Goal: Task Accomplishment & Management: Complete application form

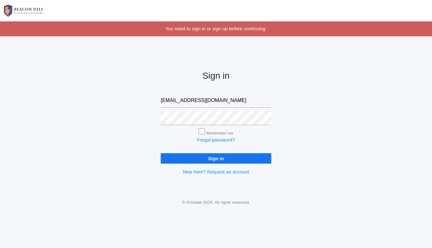
type input "jrocorp@gmail.com"
click at [161, 153] on input "Sign in" at bounding box center [216, 158] width 111 height 10
click at [21, 11] on img at bounding box center [23, 11] width 47 height 16
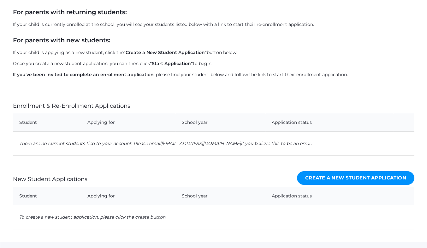
scroll to position [107, 0]
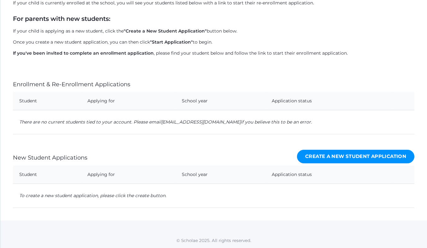
drag, startPoint x: 283, startPoint y: 106, endPoint x: 240, endPoint y: 53, distance: 68.3
click at [240, 53] on p "If you've been invited to complete an enrollment application , please find your…" at bounding box center [214, 53] width 402 height 7
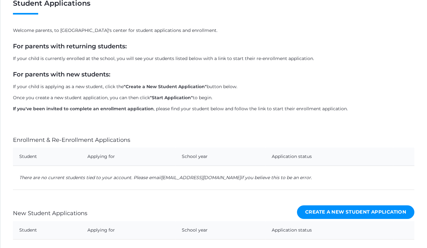
scroll to position [0, 0]
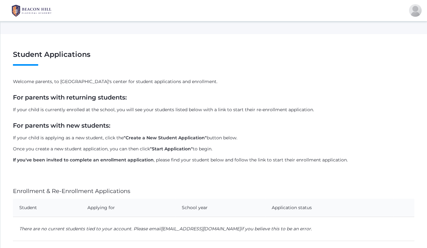
click at [28, 15] on img at bounding box center [31, 11] width 47 height 16
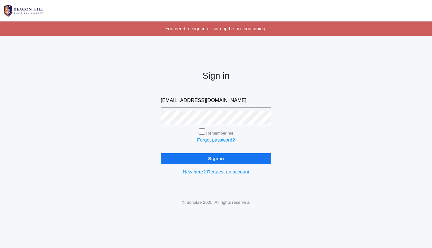
type input "[EMAIL_ADDRESS][DOMAIN_NAME]"
click at [226, 160] on input "Sign in" at bounding box center [216, 158] width 111 height 10
click at [210, 158] on input "Sign in" at bounding box center [216, 158] width 111 height 10
